Goal: Find specific page/section: Find specific page/section

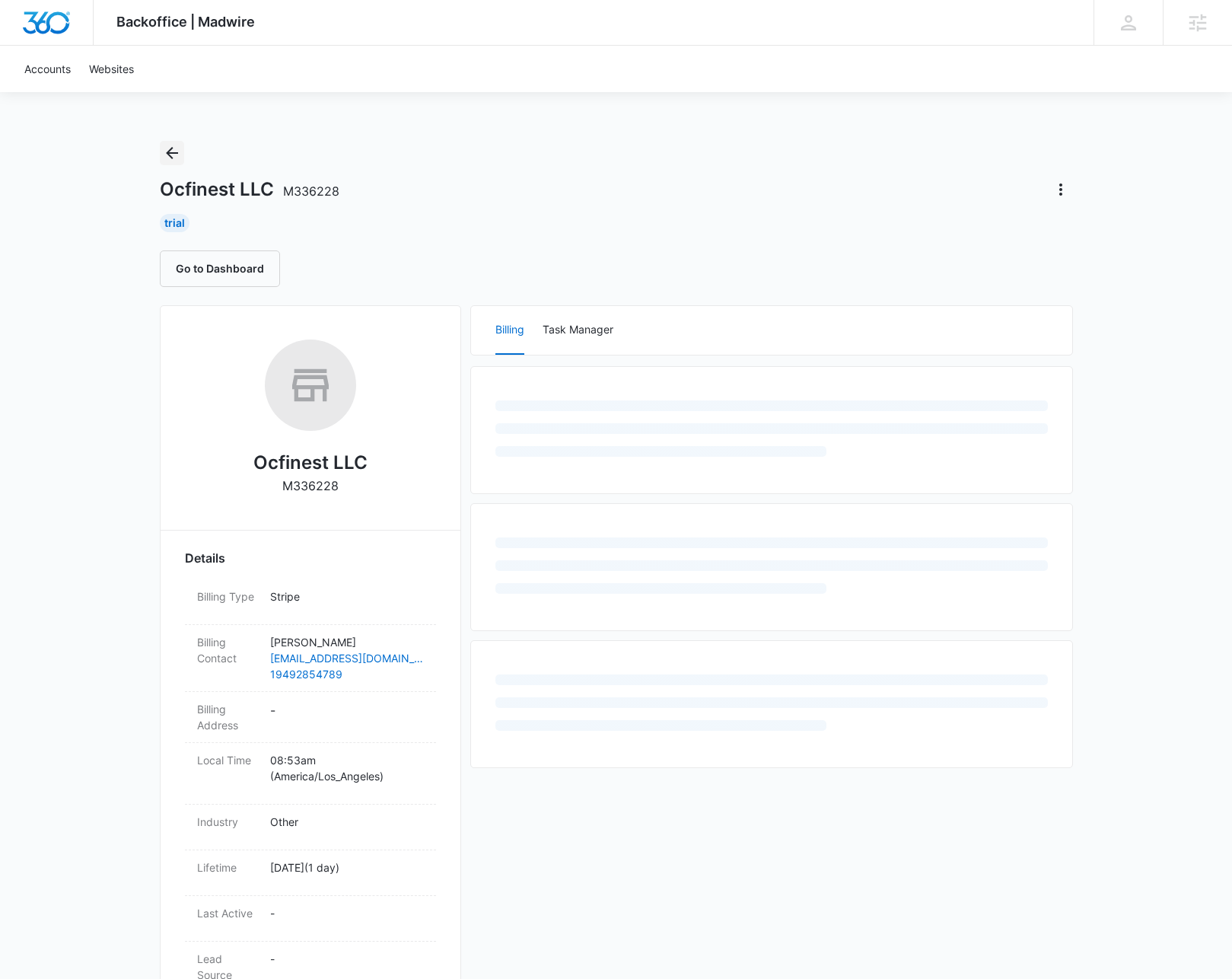
click at [176, 155] on icon "Back" at bounding box center [172, 153] width 18 height 18
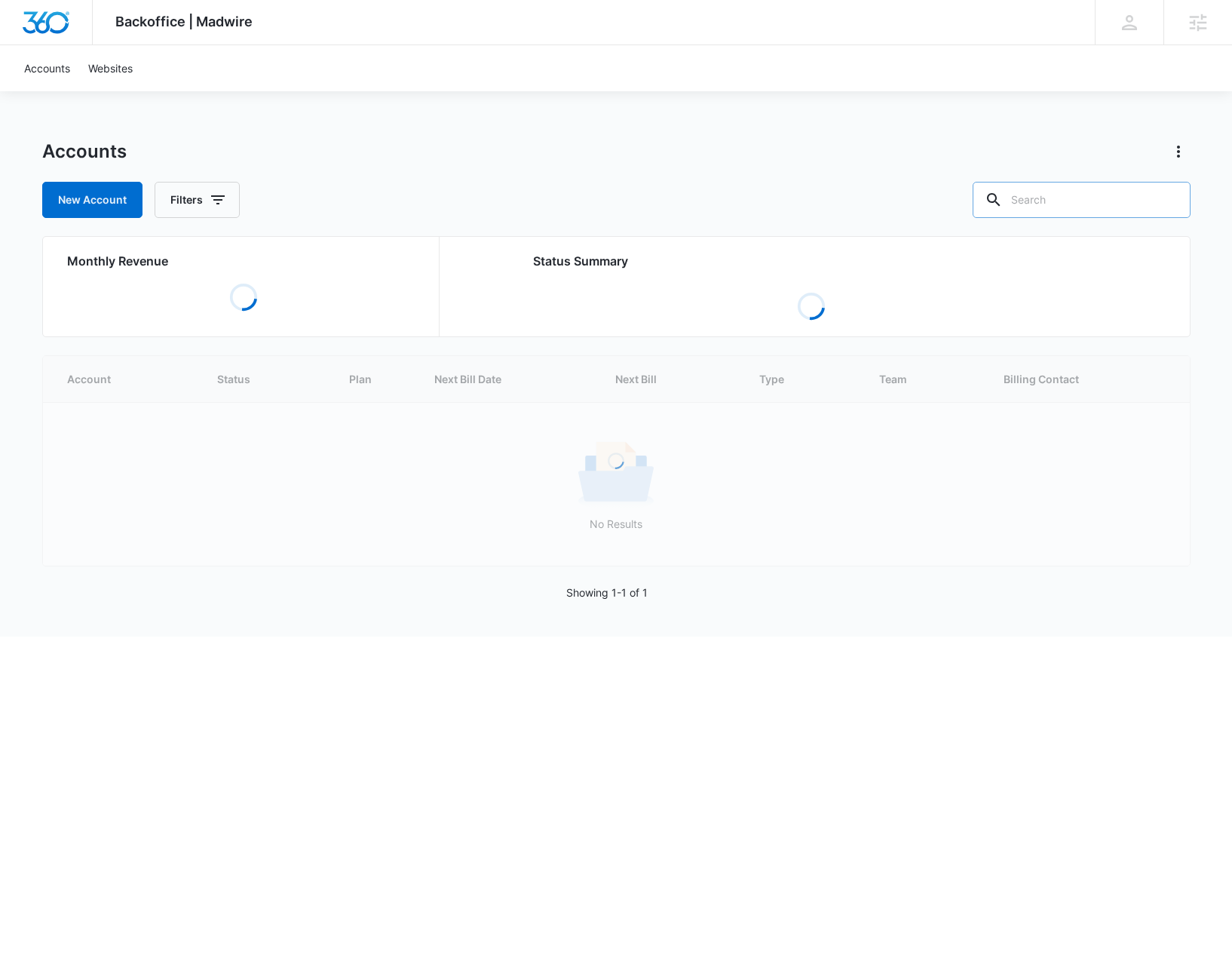
click at [1098, 191] on input "text" at bounding box center [1081, 200] width 218 height 37
type input "Limo"
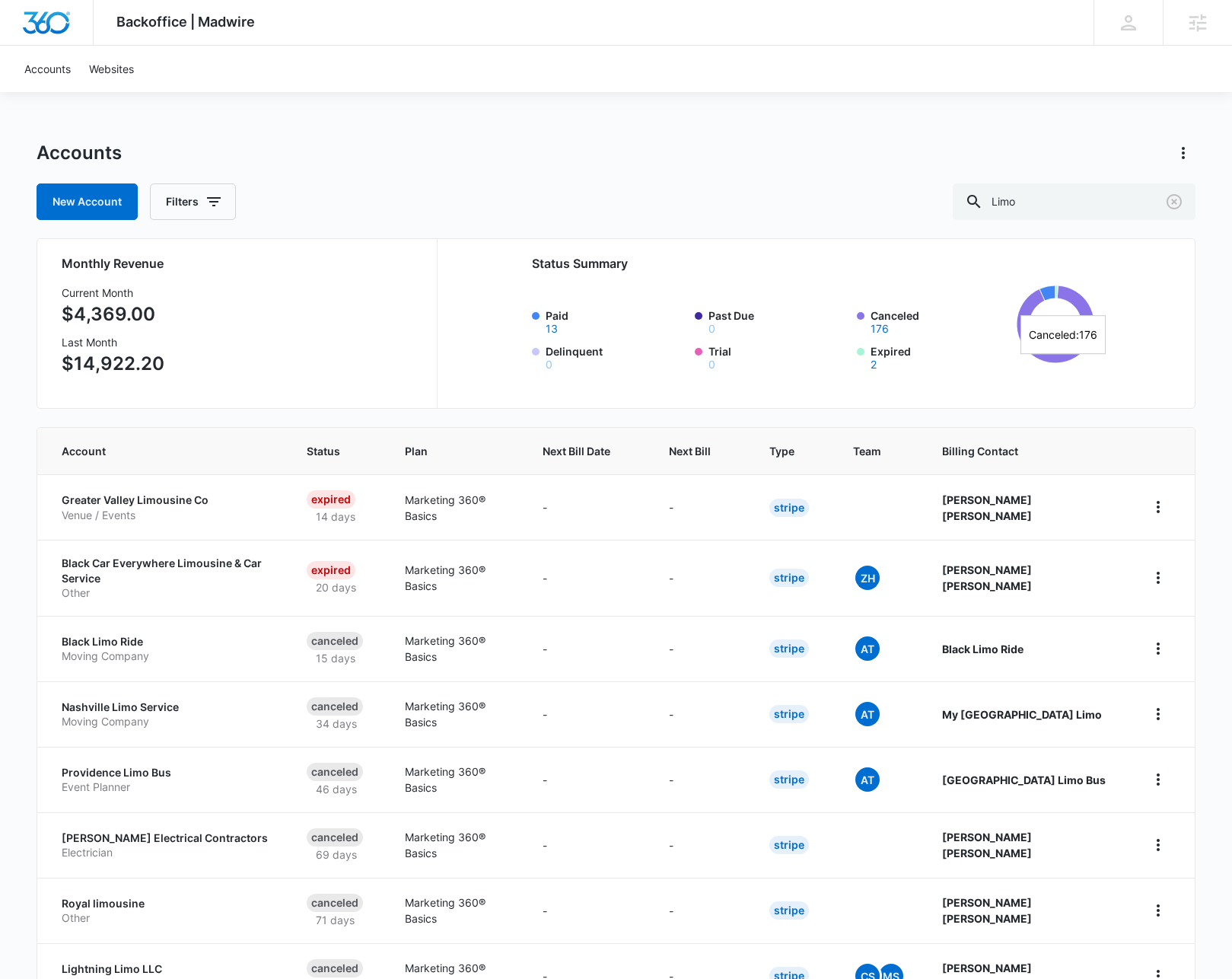
click at [711, 454] on span "Next Bill" at bounding box center [690, 451] width 42 height 16
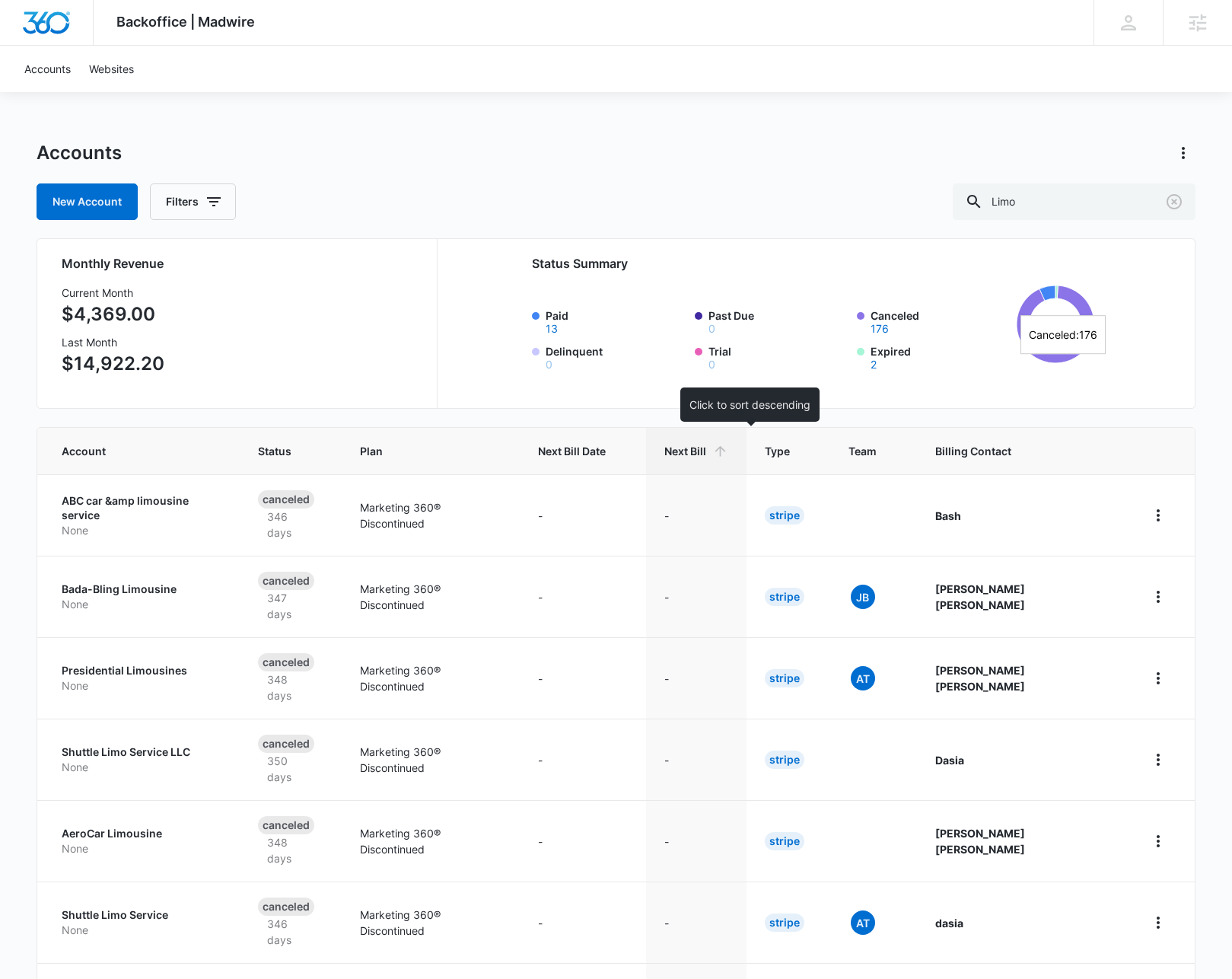
click at [706, 448] on span "Next Bill" at bounding box center [685, 451] width 42 height 16
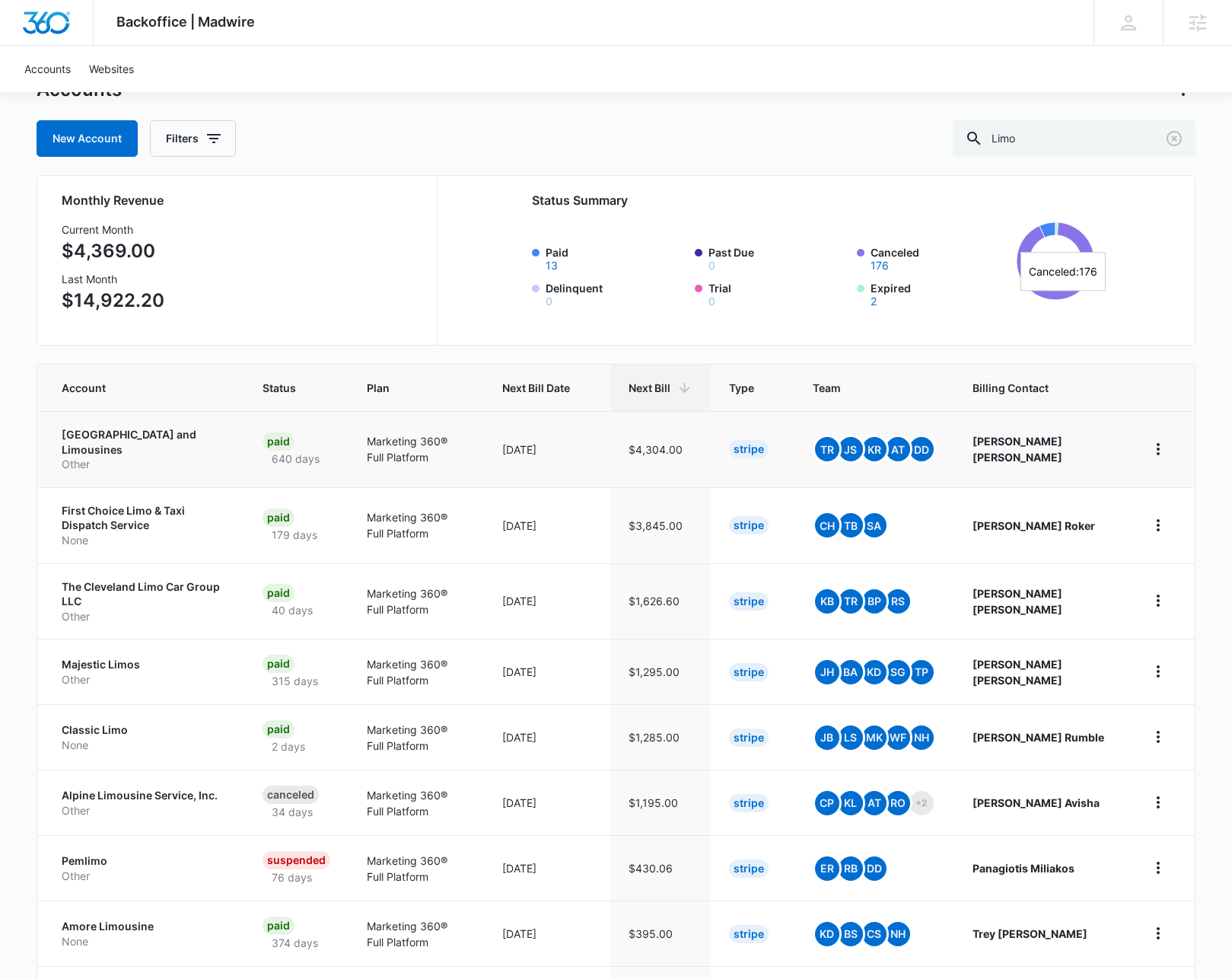
scroll to position [65, 0]
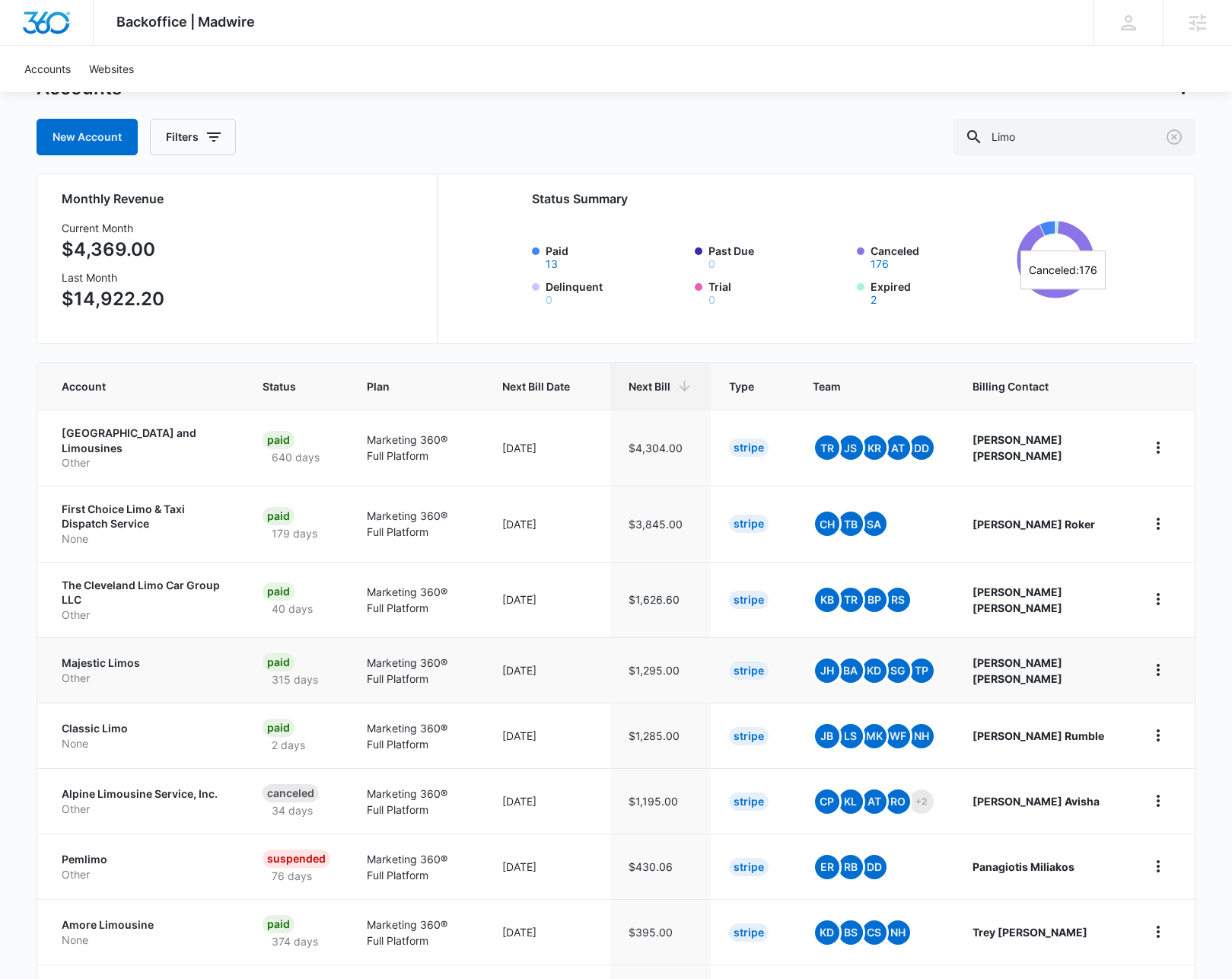
click at [109, 655] on p "Majestic Limos" at bounding box center [144, 662] width 165 height 15
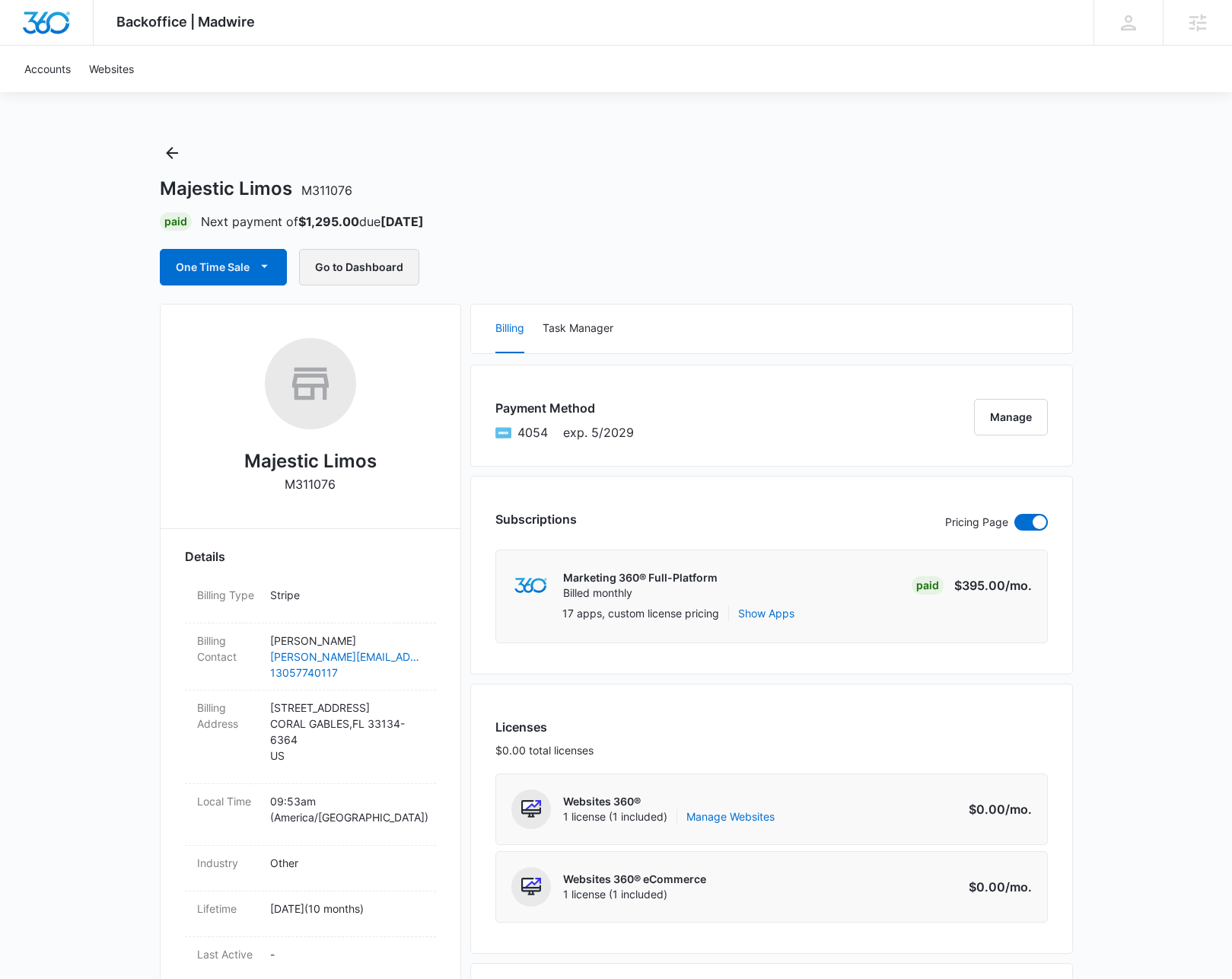
click at [352, 262] on button "Go to Dashboard" at bounding box center [359, 267] width 120 height 37
click at [661, 156] on div "Majestic Limos M311076 Paid Next payment of $1,295.00 due Aug 18 One Time Sale …" at bounding box center [617, 213] width 914 height 145
click at [171, 156] on icon "Back" at bounding box center [172, 153] width 13 height 13
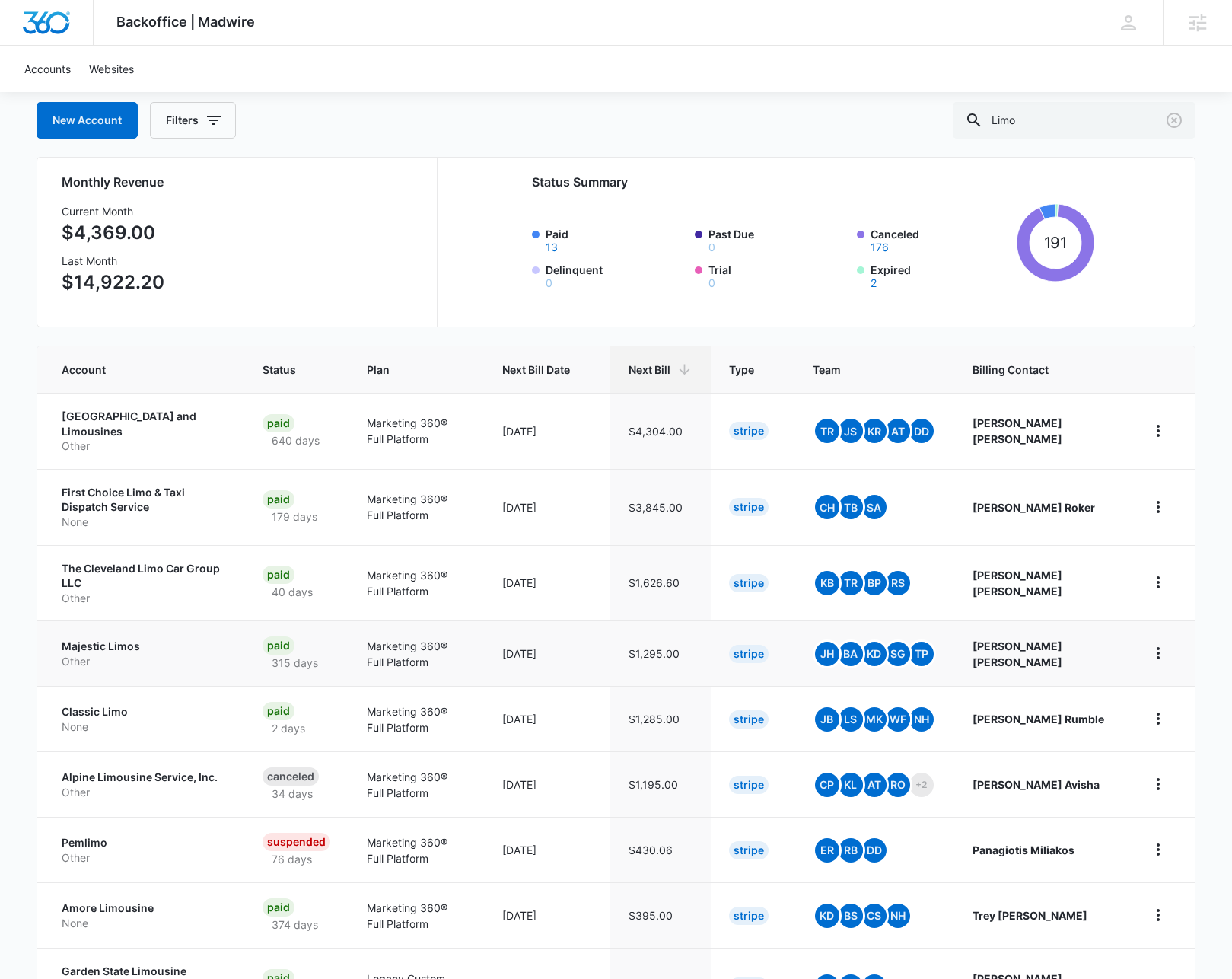
scroll to position [69, 0]
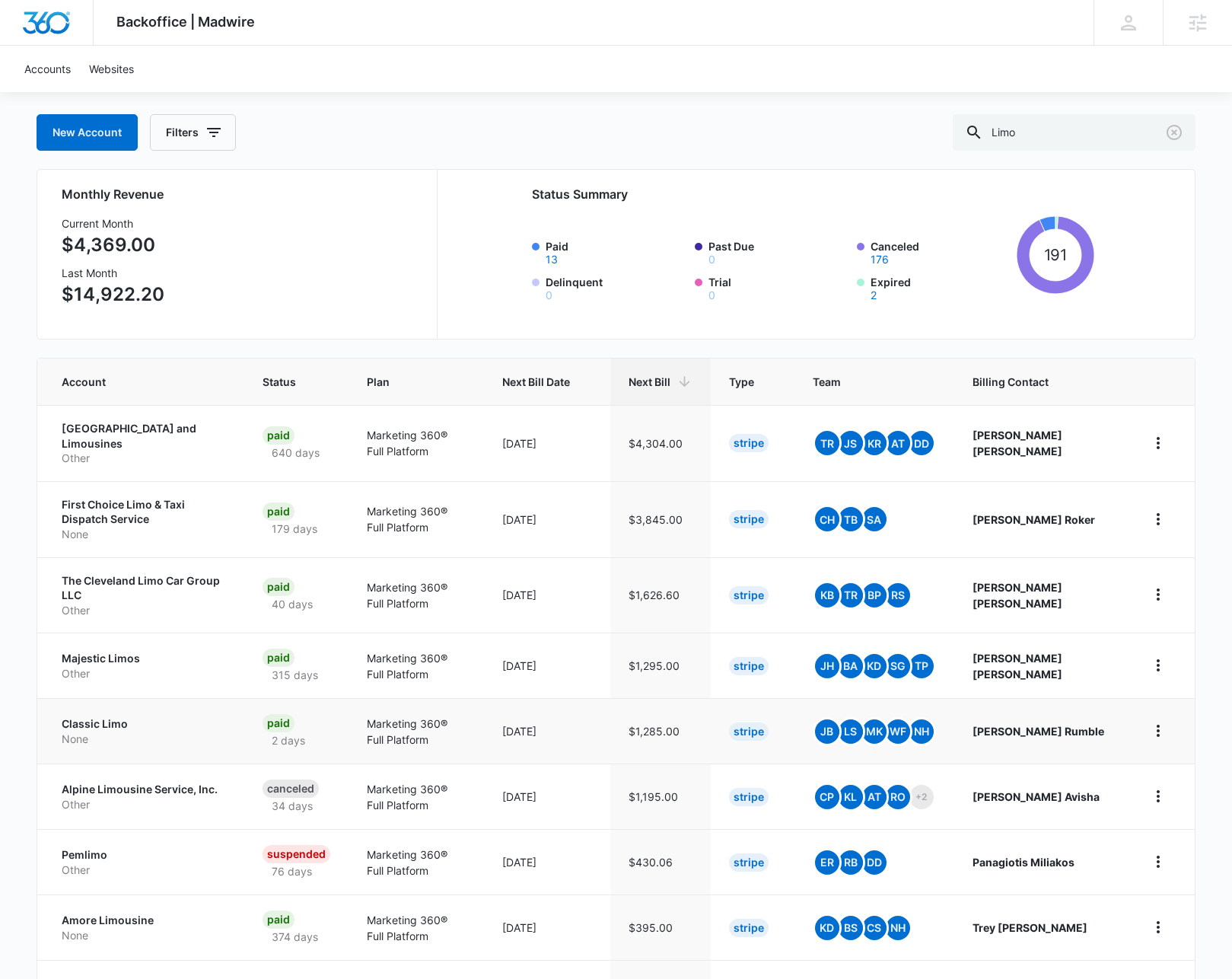
click at [100, 716] on p "Classic Limo" at bounding box center [144, 723] width 165 height 15
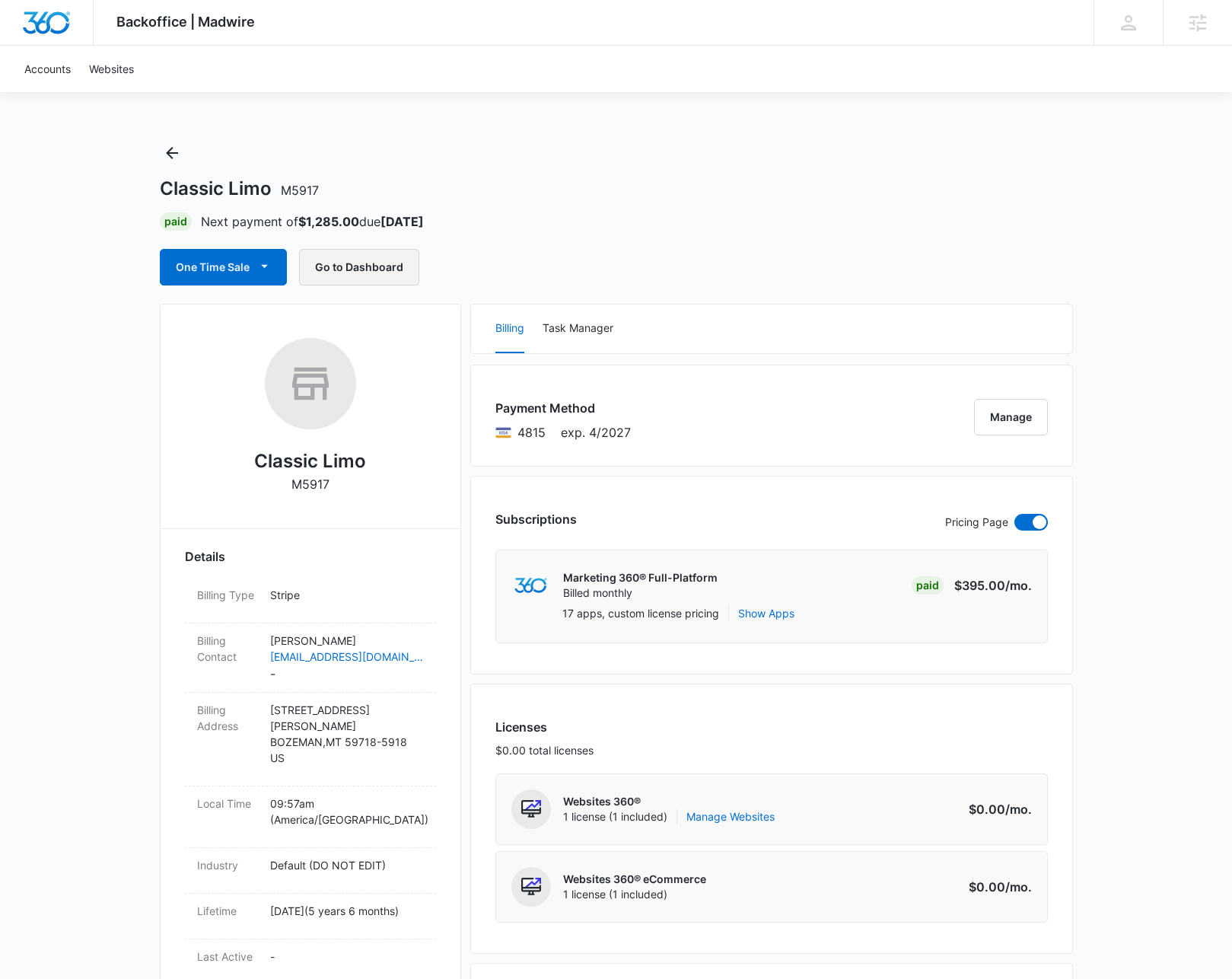
click at [359, 274] on button "Go to Dashboard" at bounding box center [359, 267] width 120 height 37
click at [168, 149] on icon "Back" at bounding box center [172, 153] width 18 height 18
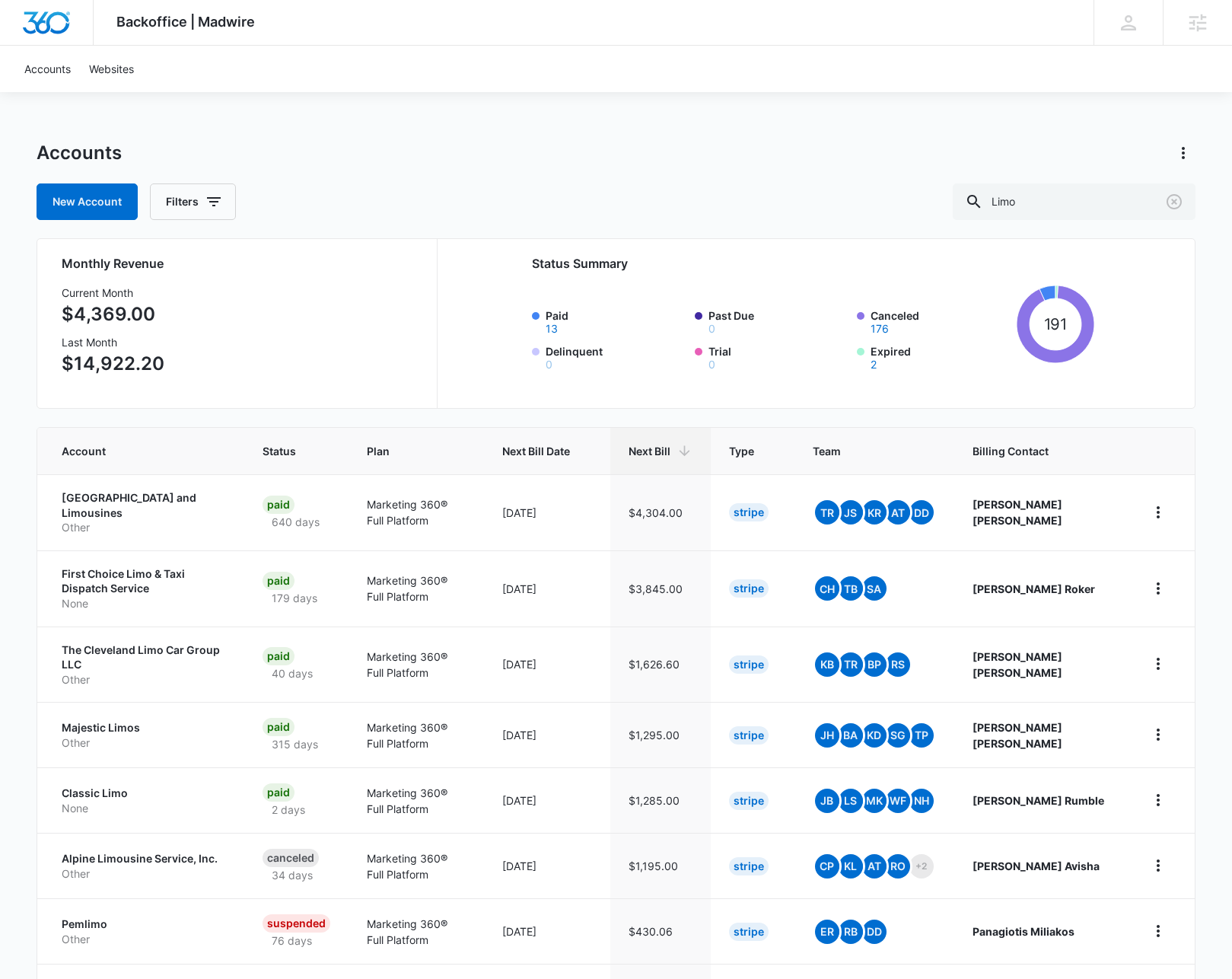
drag, startPoint x: 126, startPoint y: 504, endPoint x: 122, endPoint y: 494, distance: 10.8
click at [126, 504] on p "[GEOGRAPHIC_DATA] and Limousines" at bounding box center [144, 505] width 165 height 30
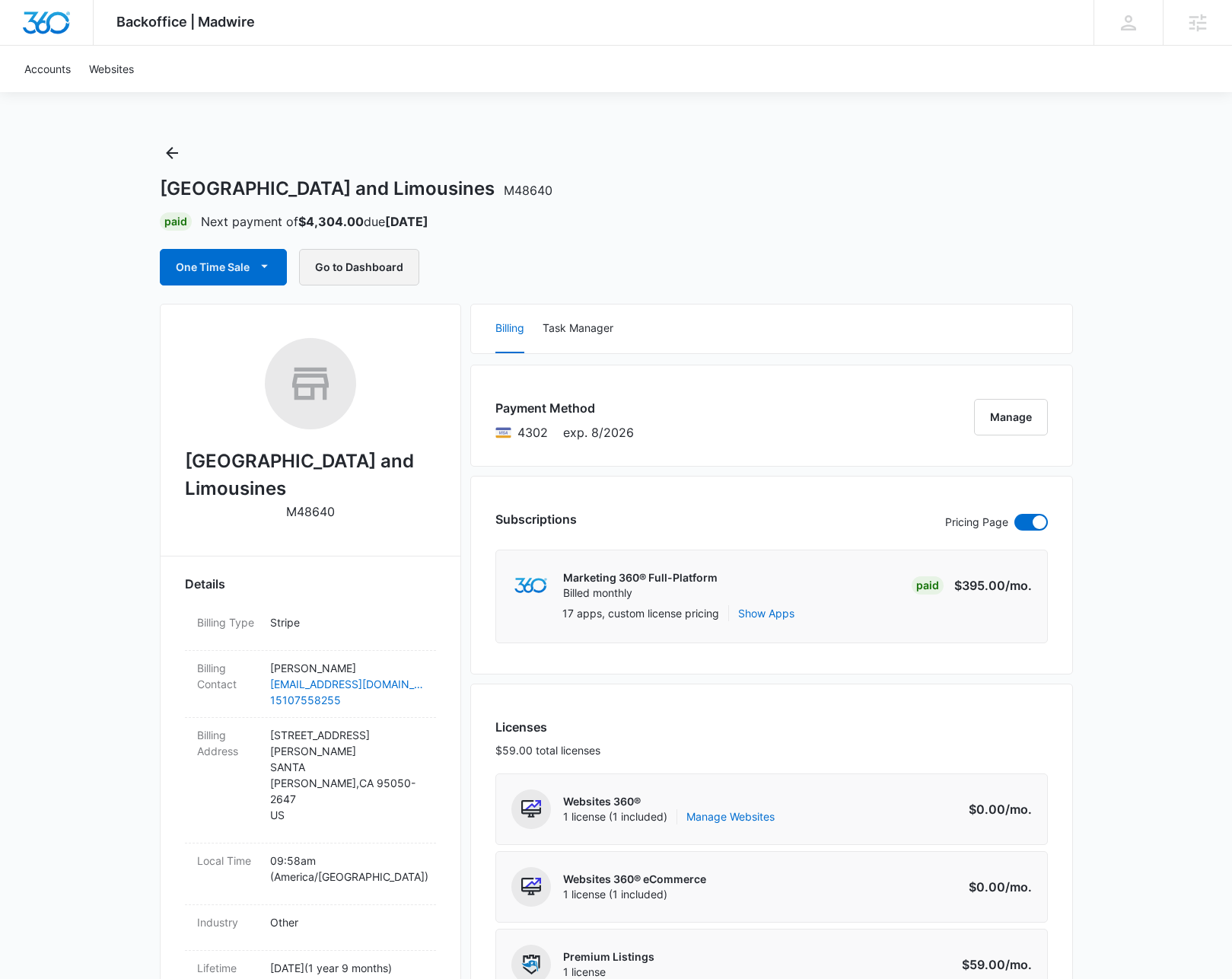
click at [335, 256] on button "Go to Dashboard" at bounding box center [359, 267] width 120 height 37
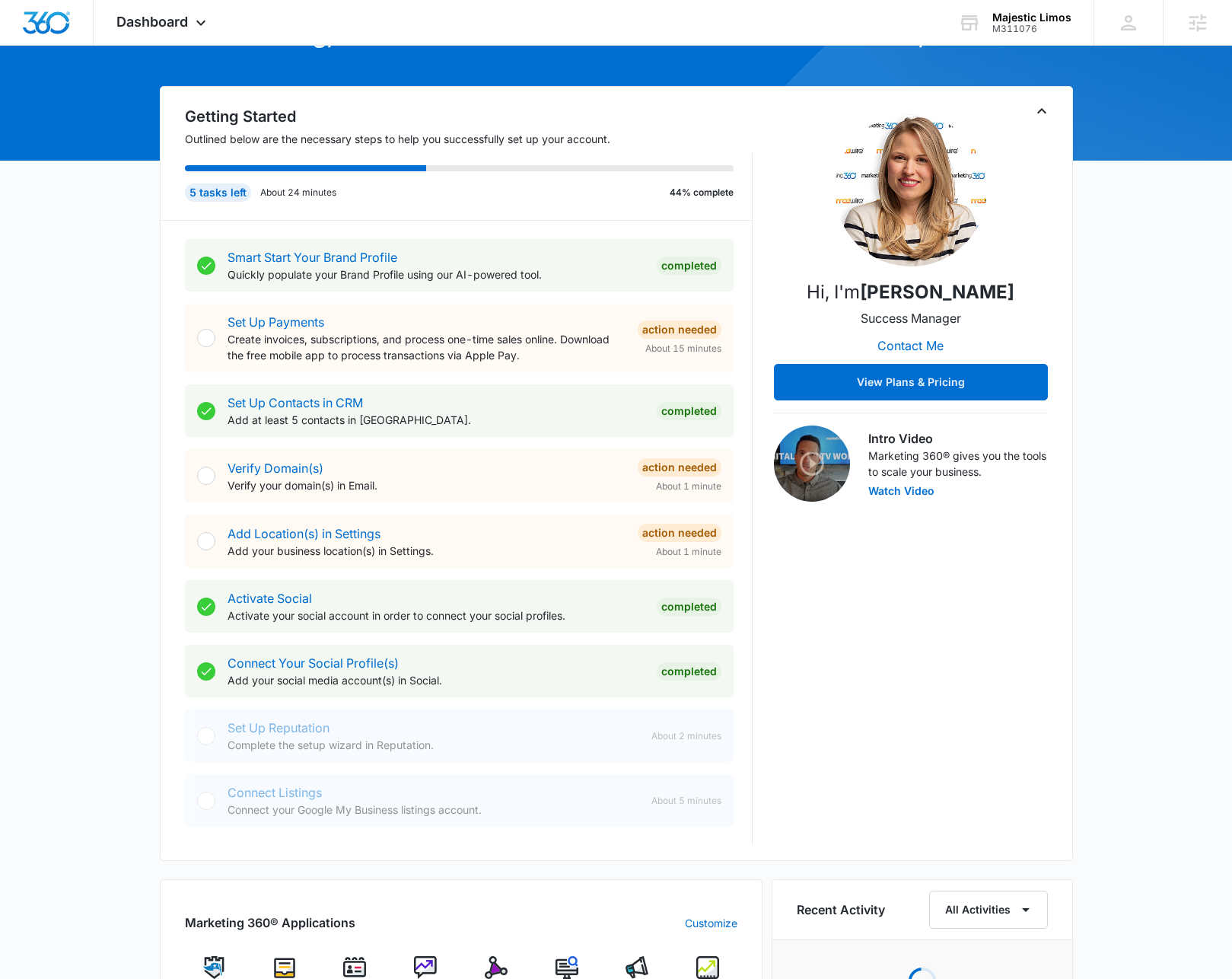
scroll to position [274, 0]
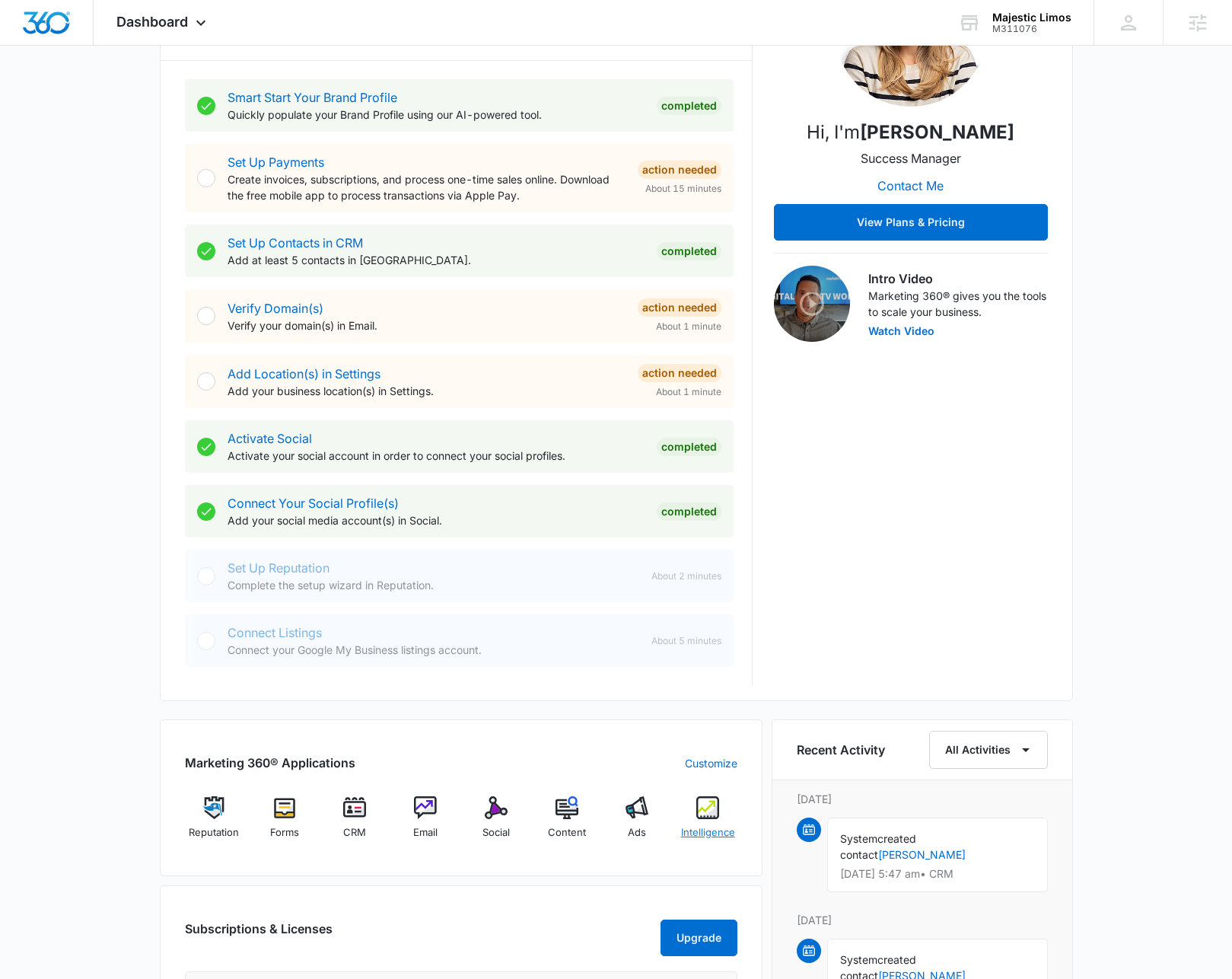
click at [687, 814] on div "Intelligence" at bounding box center [708, 824] width 59 height 55
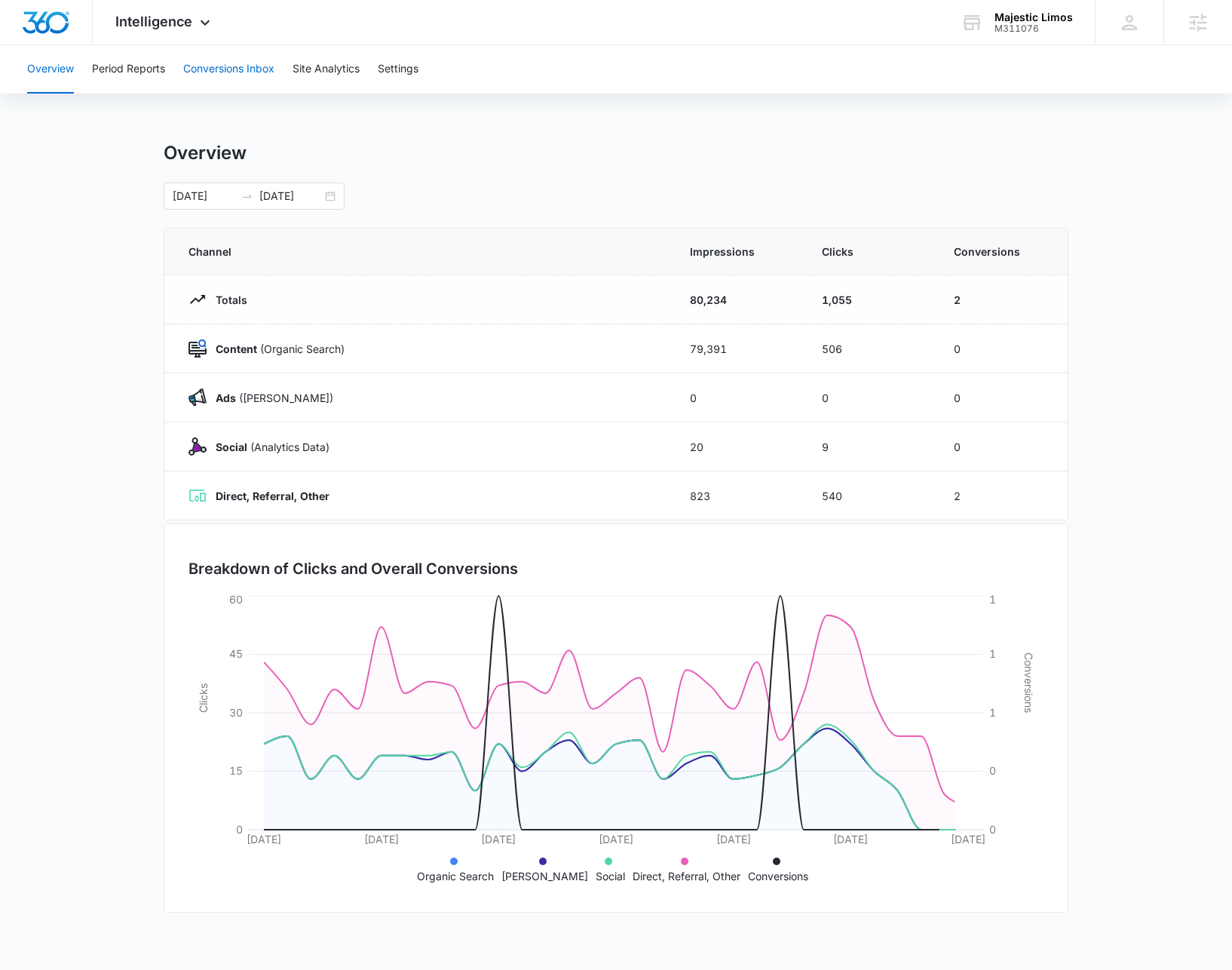
click at [220, 79] on button "Conversions Inbox" at bounding box center [229, 69] width 92 height 48
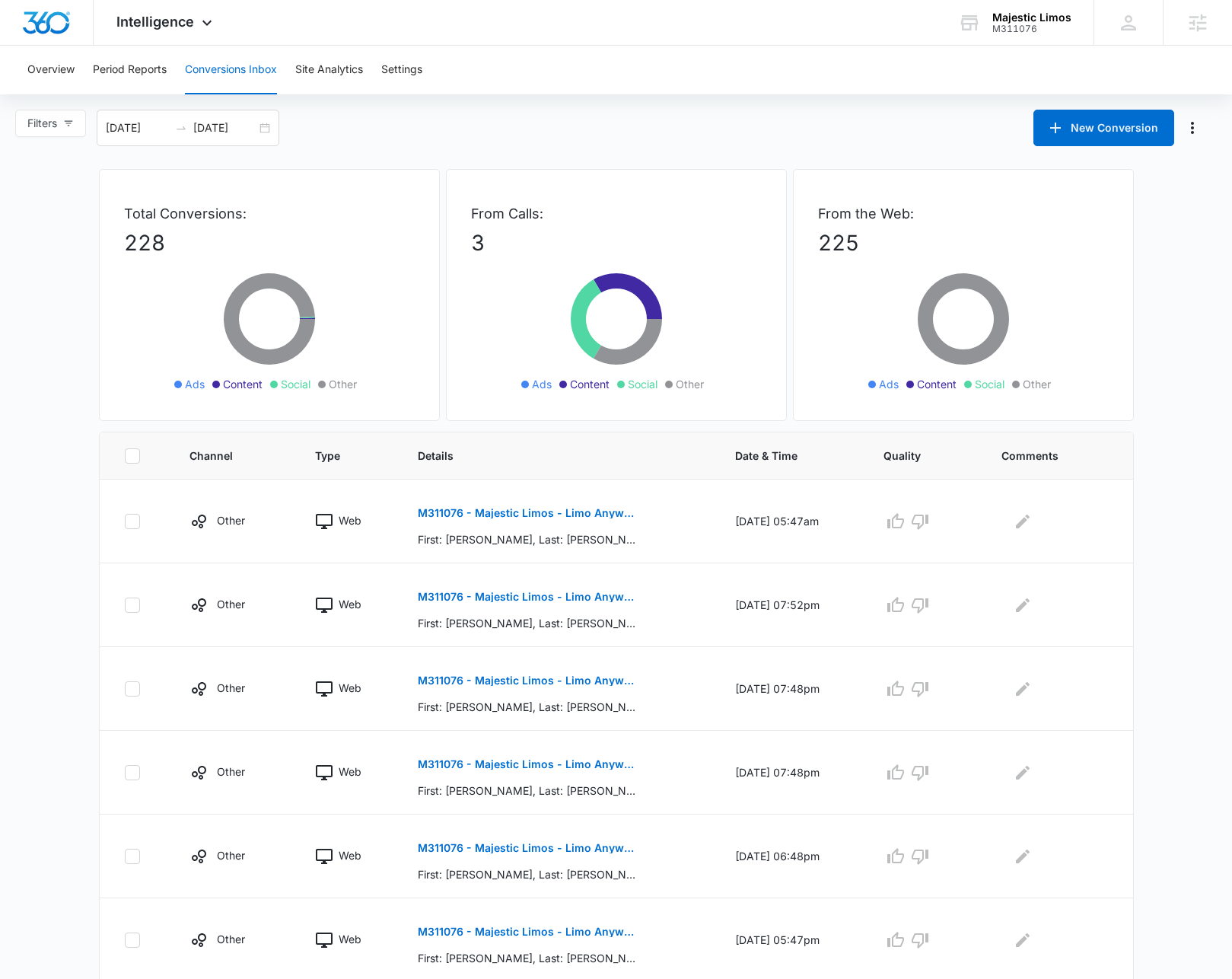
click at [1220, 475] on main "Filters 07/12/2025 08/11/2025 New Conversion Total Conversions: 228 Ads Content…" at bounding box center [616, 737] width 1232 height 1255
click at [544, 117] on div "Filters 07/12/2025 08/11/2025 New Conversion" at bounding box center [616, 128] width 1232 height 37
click at [527, 121] on div "Filters 07/12/2025 08/11/2025 New Conversion" at bounding box center [616, 128] width 1232 height 37
click at [394, 151] on main "Filters 07/12/2025 08/11/2025 New Conversion Total Conversions: 228 Ads Content…" at bounding box center [616, 737] width 1232 height 1255
click at [286, 123] on div "Filters 07/12/2025 08/11/2025" at bounding box center [152, 128] width 275 height 37
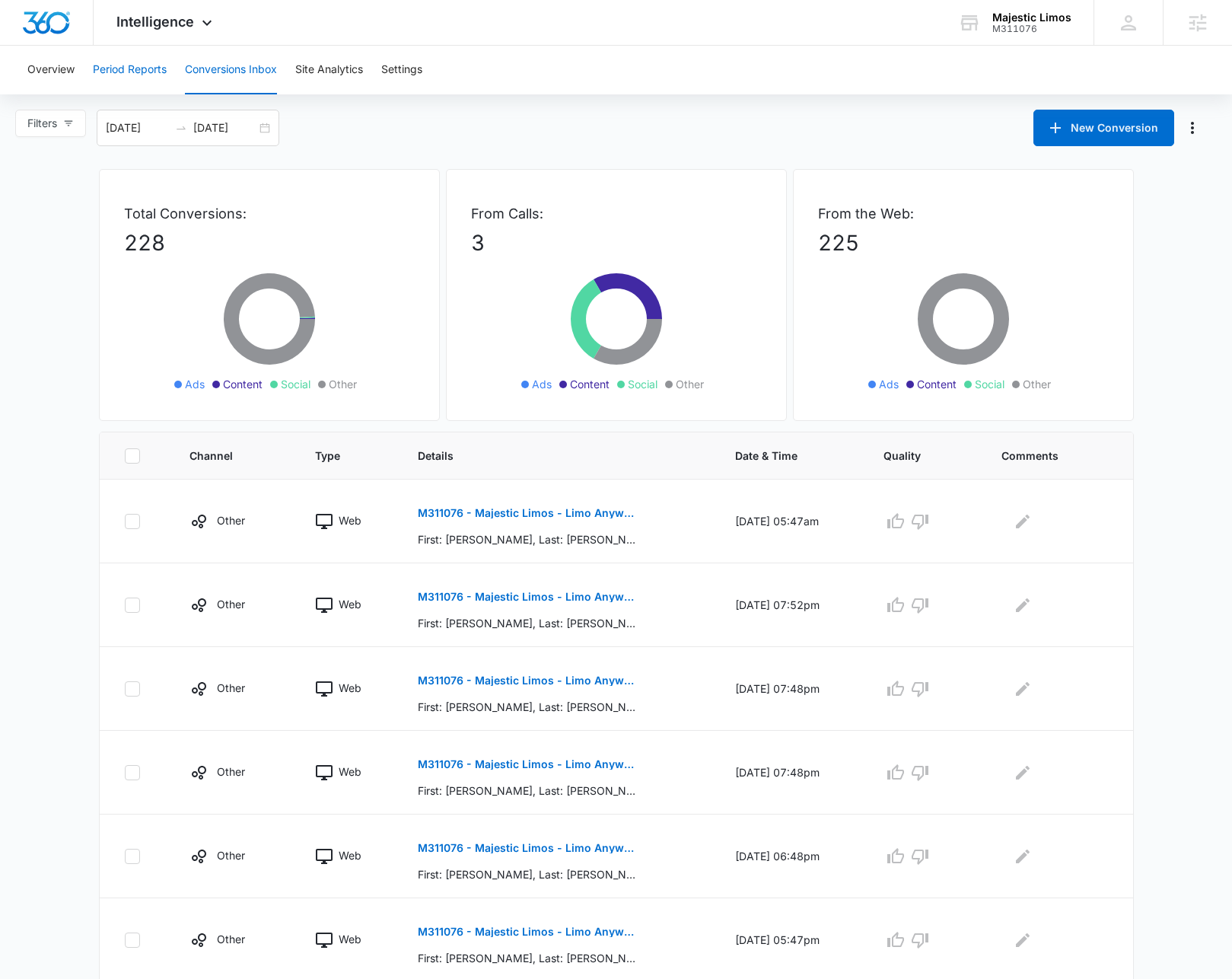
click at [131, 67] on button "Period Reports" at bounding box center [129, 70] width 74 height 49
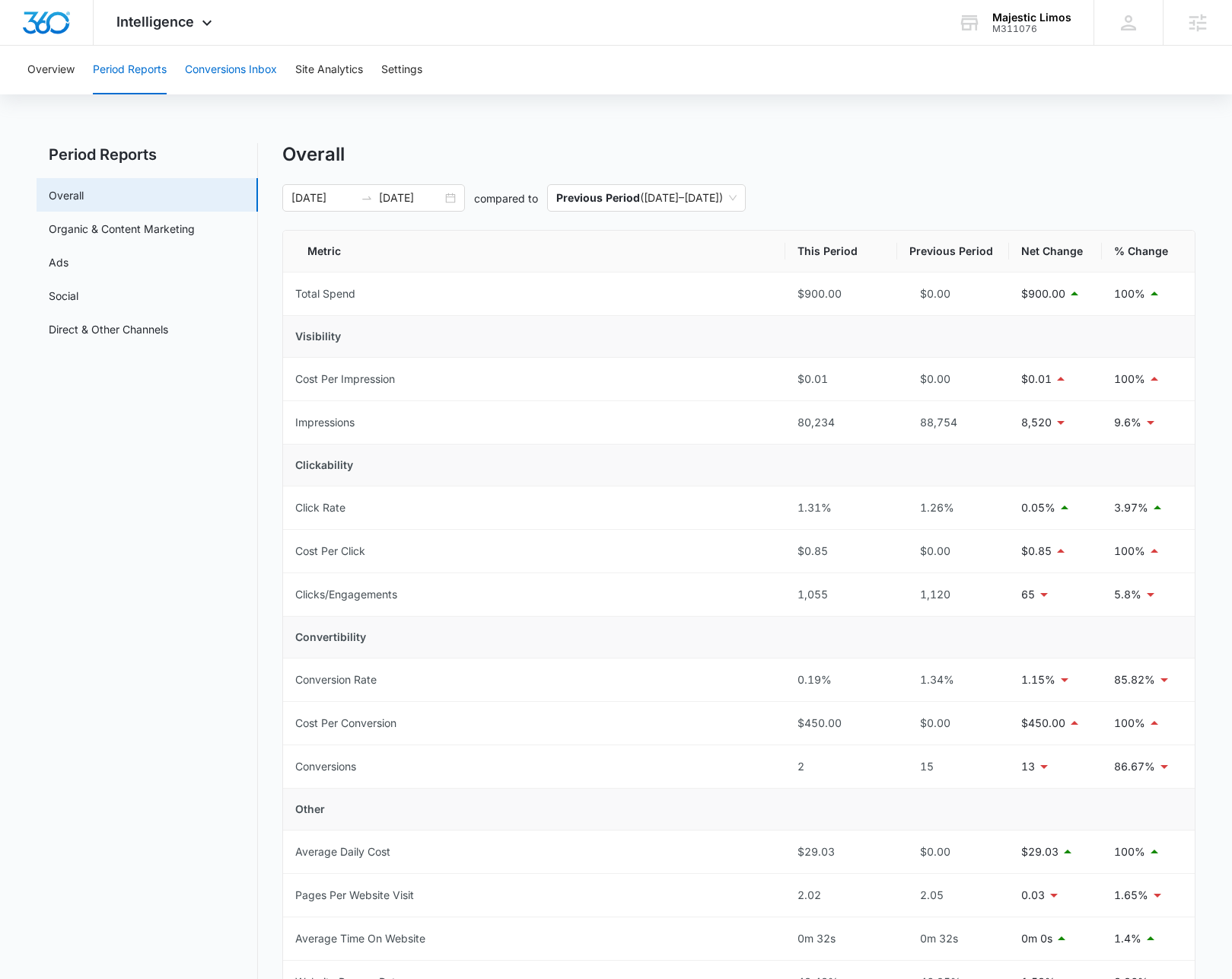
click at [250, 76] on button "Conversions Inbox" at bounding box center [231, 70] width 92 height 49
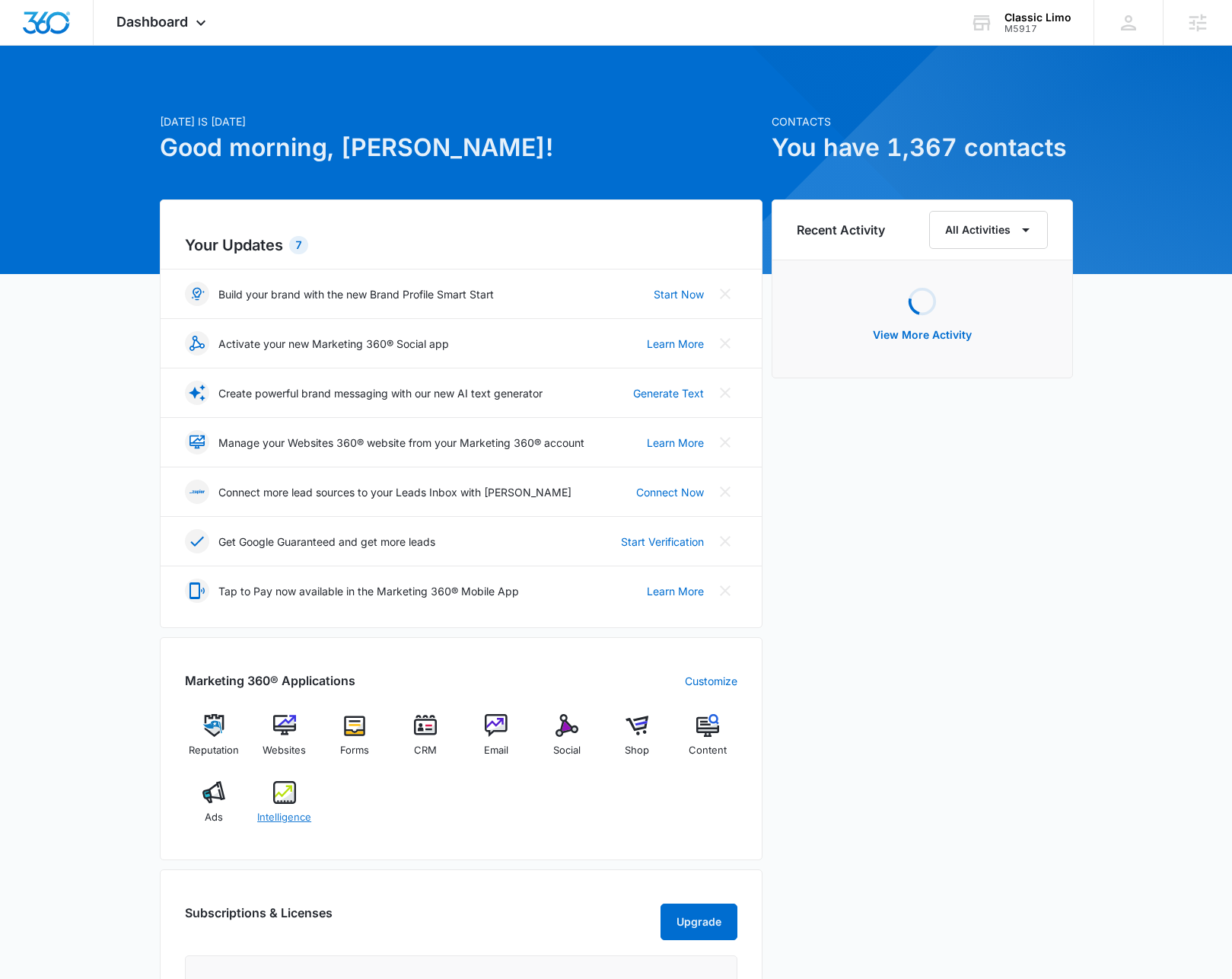
click at [295, 810] on span "Intelligence" at bounding box center [284, 817] width 54 height 15
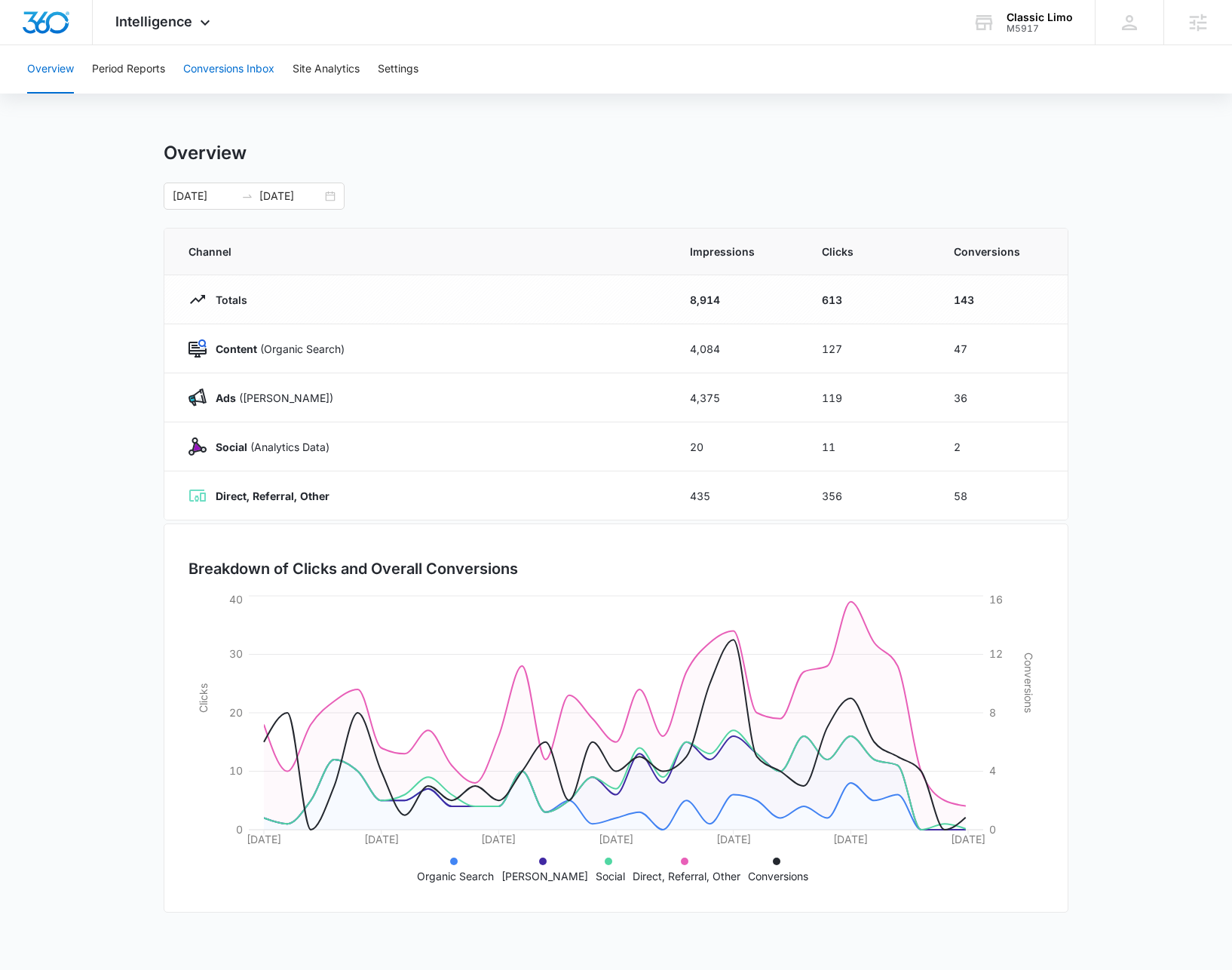
click at [231, 76] on button "Conversions Inbox" at bounding box center [229, 69] width 92 height 48
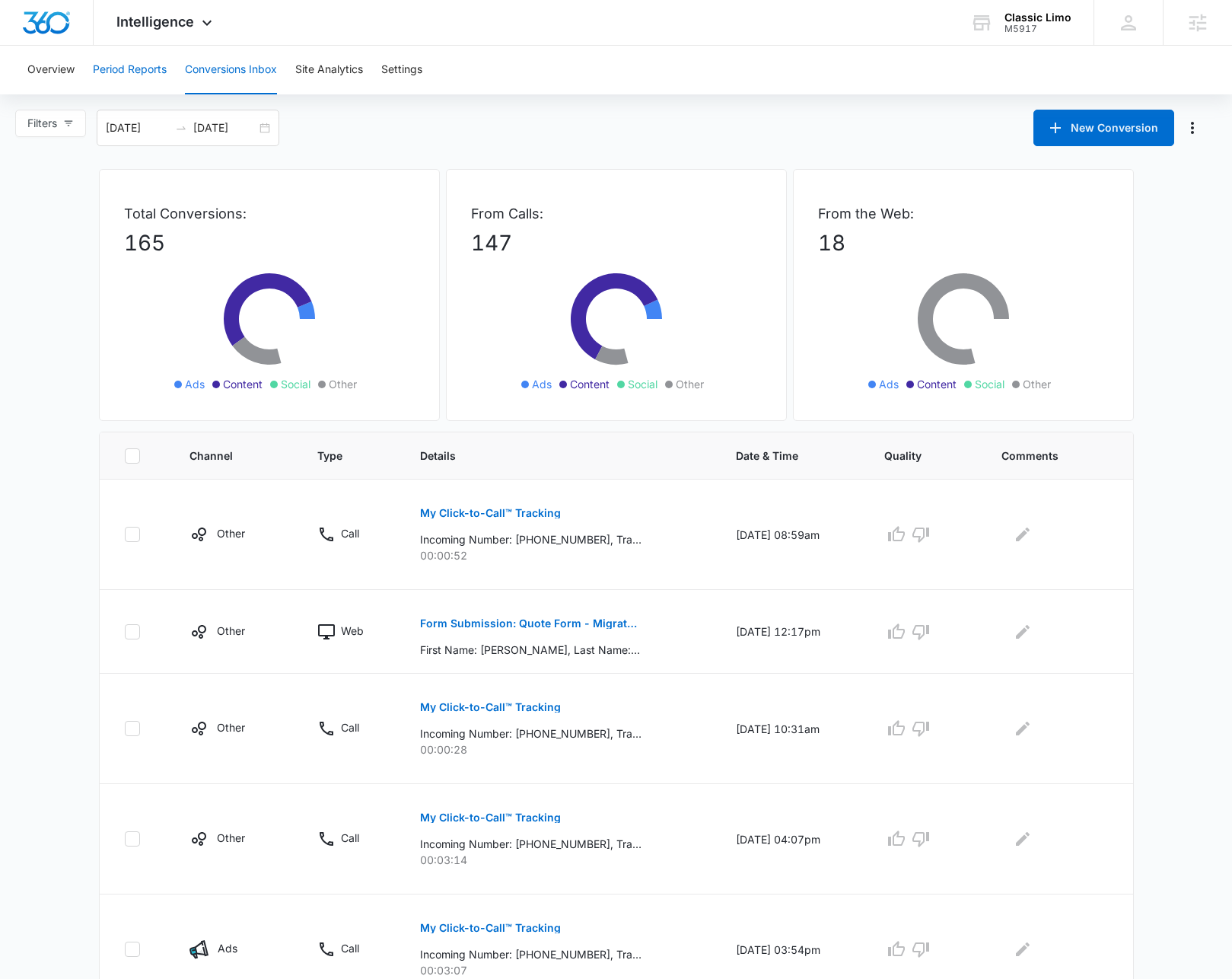
click at [128, 67] on button "Period Reports" at bounding box center [129, 70] width 74 height 49
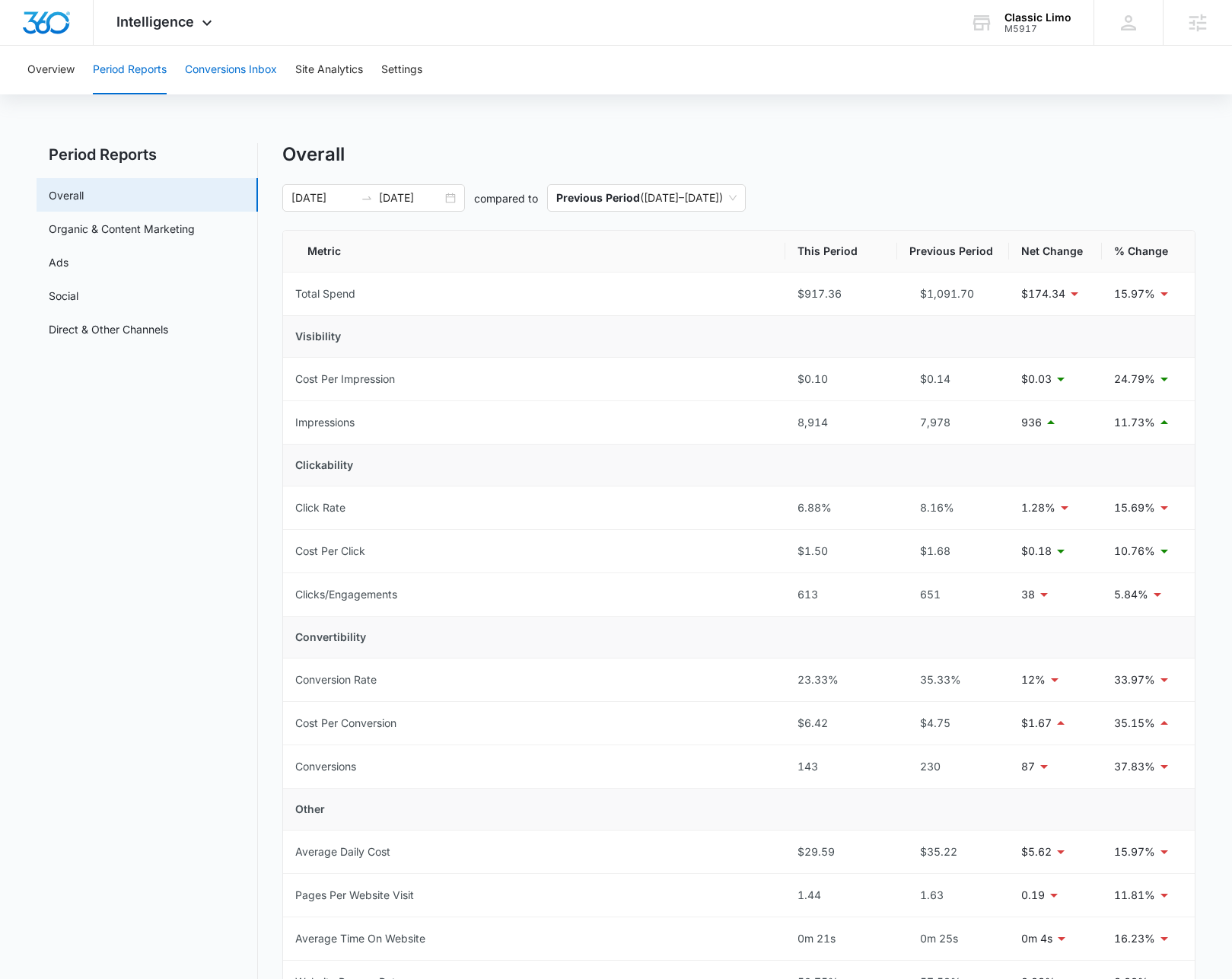
click at [244, 70] on button "Conversions Inbox" at bounding box center [231, 70] width 92 height 49
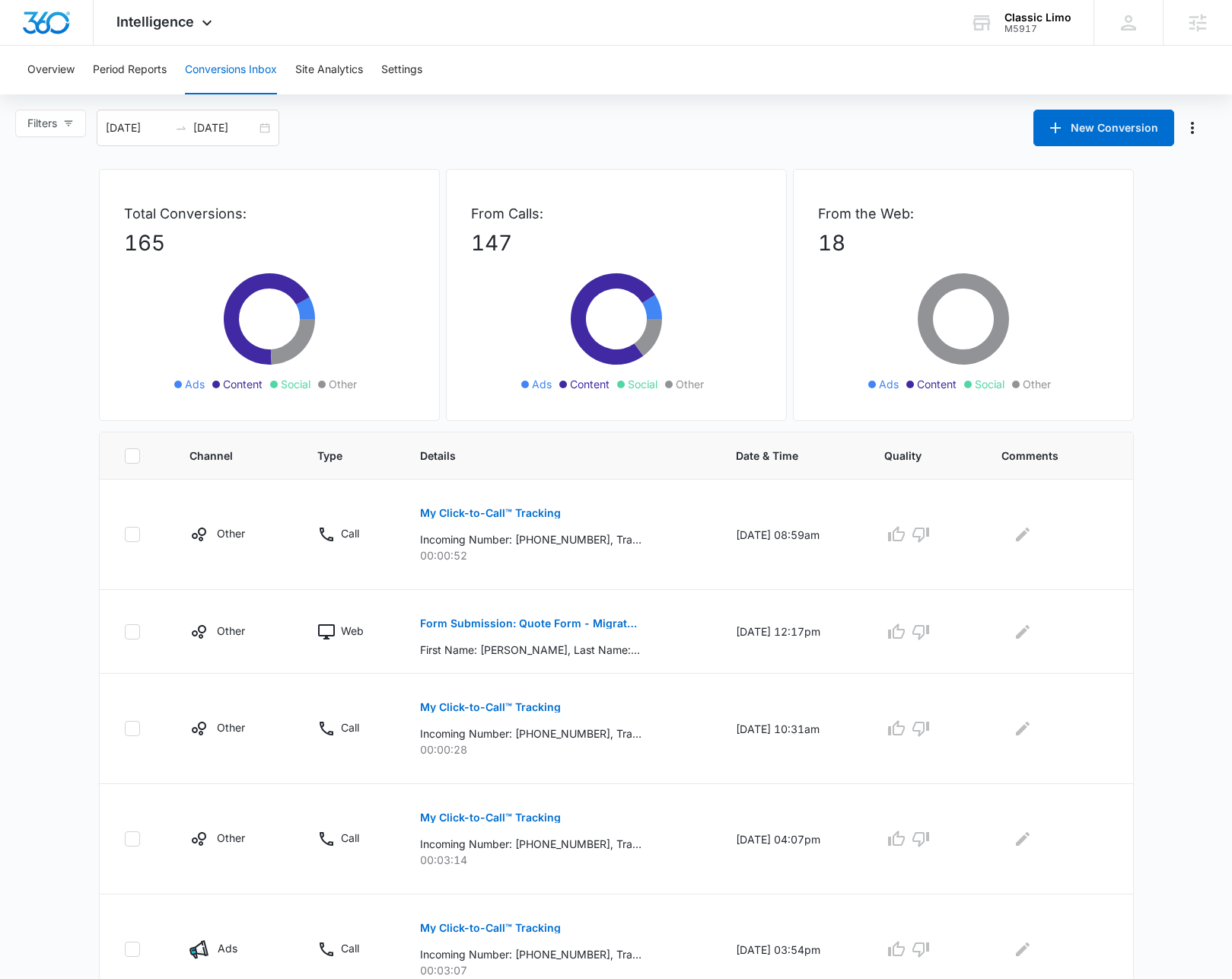
click at [426, 138] on div "Filters 07/12/2025 08/11/2025 New Conversion" at bounding box center [616, 128] width 1232 height 37
click at [522, 113] on div "Filters 07/12/2025 08/11/2025 New Conversion" at bounding box center [616, 128] width 1232 height 37
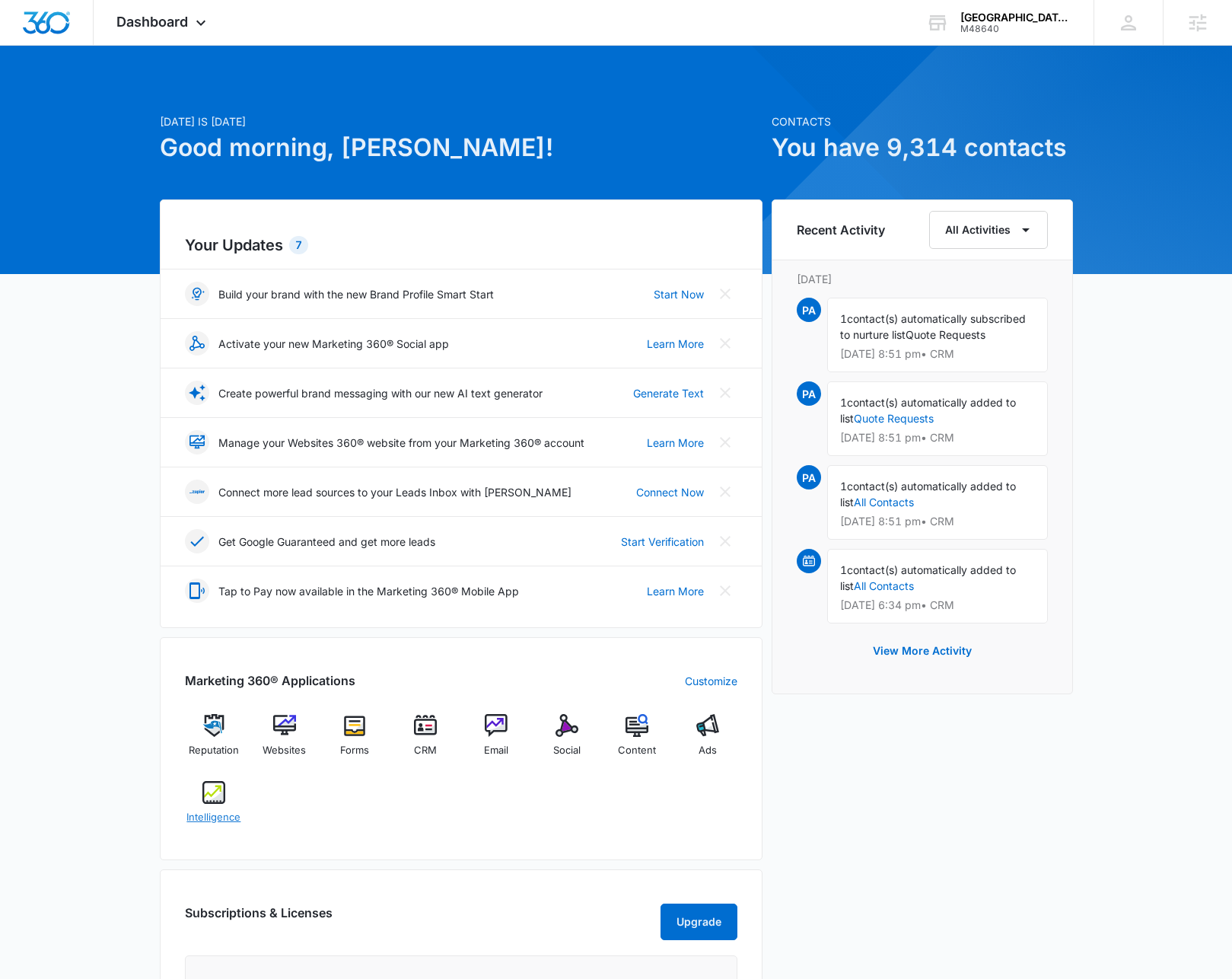
click at [214, 796] on img at bounding box center [213, 792] width 23 height 23
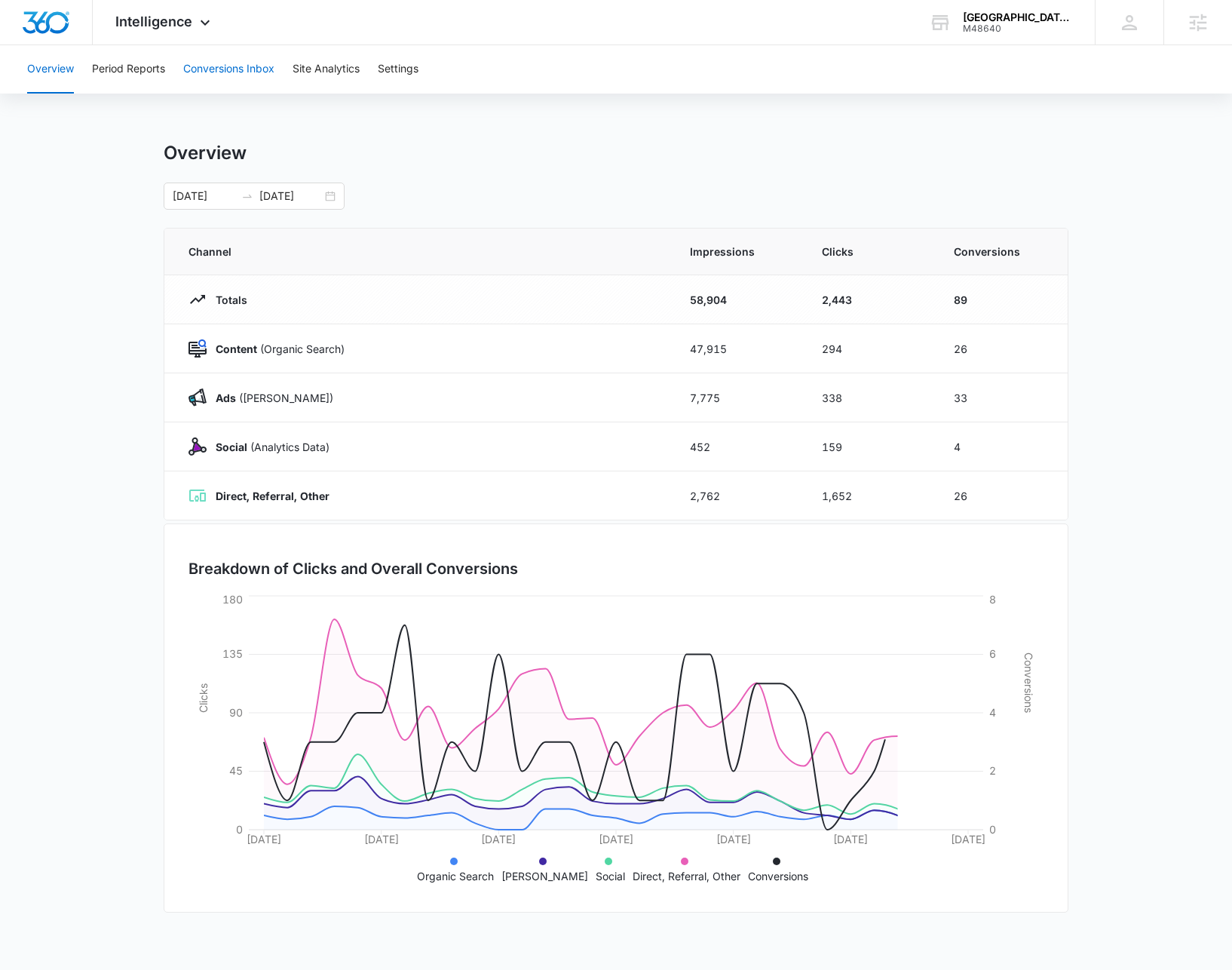
click at [218, 75] on button "Conversions Inbox" at bounding box center [229, 69] width 92 height 48
